Goal: Find specific page/section: Find specific page/section

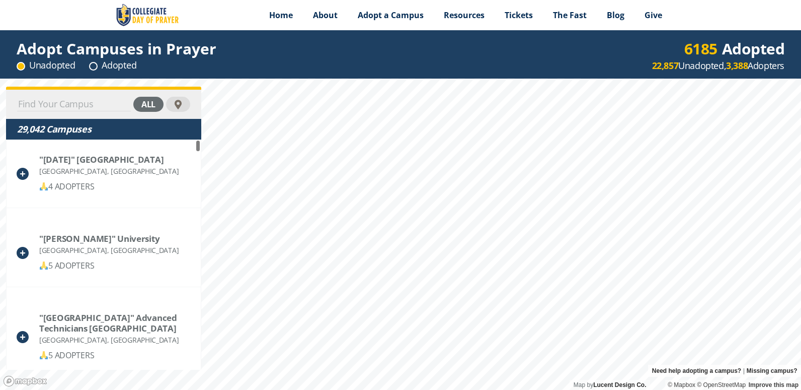
click at [78, 104] on input at bounding box center [74, 104] width 114 height 14
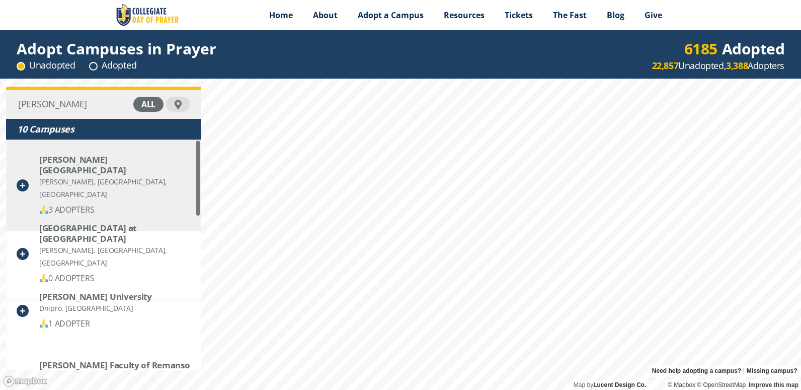
type input "[PERSON_NAME]"
click at [78, 158] on div "[PERSON_NAME][GEOGRAPHIC_DATA]" at bounding box center [114, 164] width 151 height 21
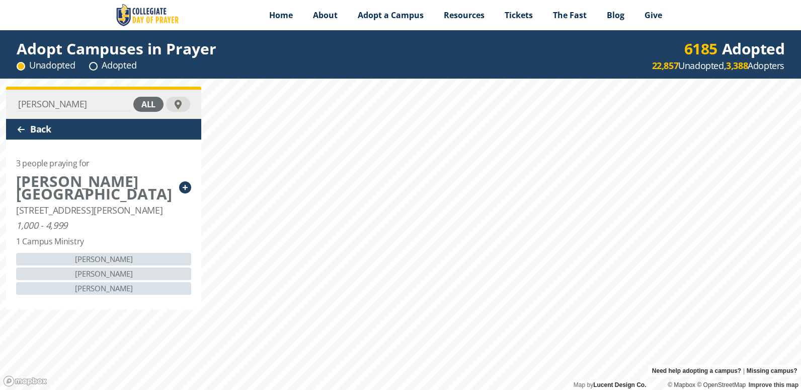
drag, startPoint x: 53, startPoint y: 101, endPoint x: 8, endPoint y: 92, distance: 46.2
click at [8, 92] on div "[PERSON_NAME] all" at bounding box center [103, 104] width 195 height 29
click at [177, 103] on div at bounding box center [178, 104] width 12 height 12
click at [173, 103] on div at bounding box center [179, 105] width 14 height 14
click at [38, 127] on div "Back" at bounding box center [103, 129] width 195 height 21
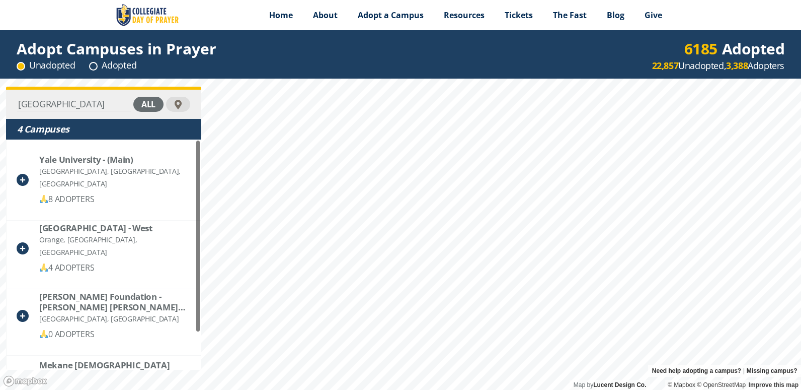
click at [177, 106] on div at bounding box center [178, 104] width 13 height 13
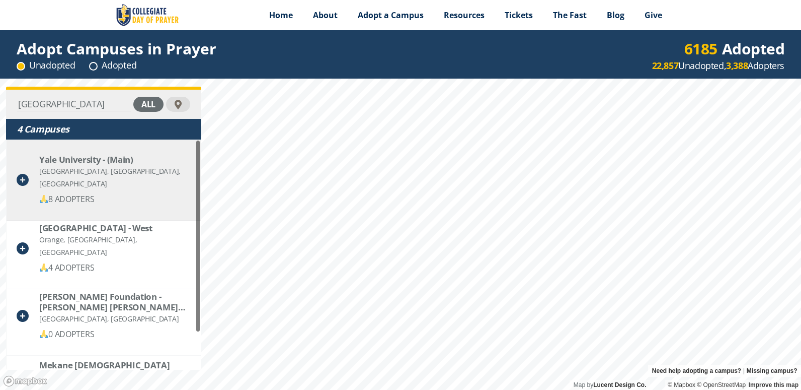
click at [73, 193] on div "8 ADOPTERS" at bounding box center [115, 199] width 152 height 13
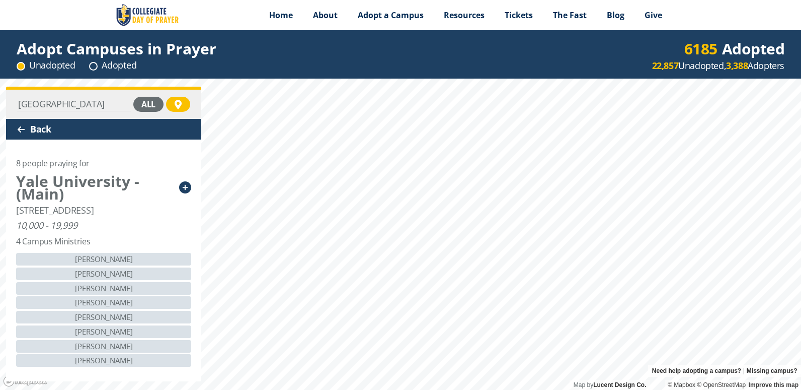
click at [41, 128] on div "Back" at bounding box center [103, 129] width 195 height 21
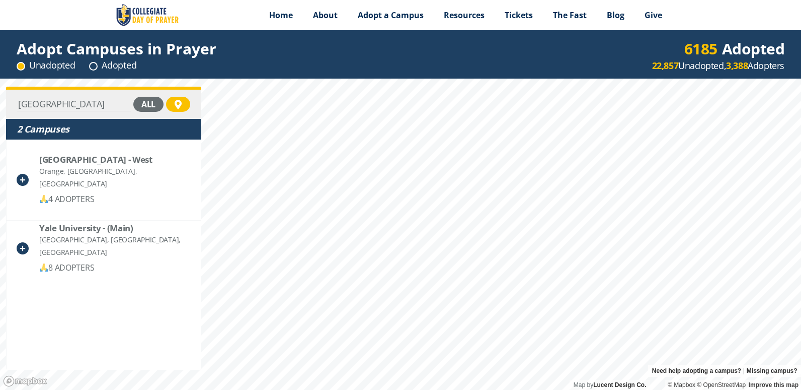
click at [44, 105] on input "[GEOGRAPHIC_DATA]" at bounding box center [74, 104] width 114 height 14
type input "y"
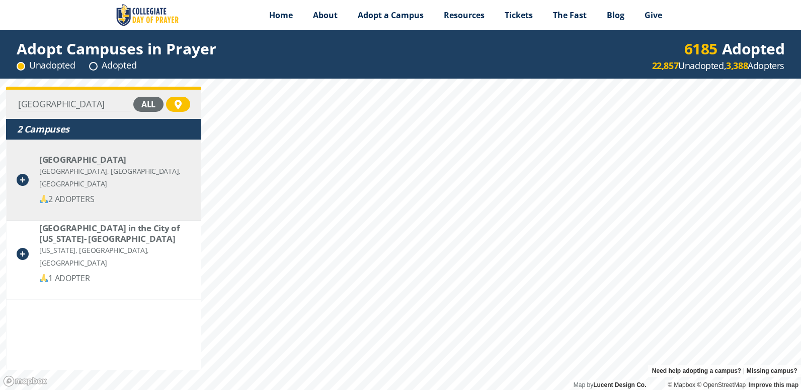
type input "[GEOGRAPHIC_DATA]"
click at [115, 172] on div "[GEOGRAPHIC_DATA], [GEOGRAPHIC_DATA], [GEOGRAPHIC_DATA]" at bounding box center [115, 177] width 152 height 25
